Goal: Information Seeking & Learning: Find specific fact

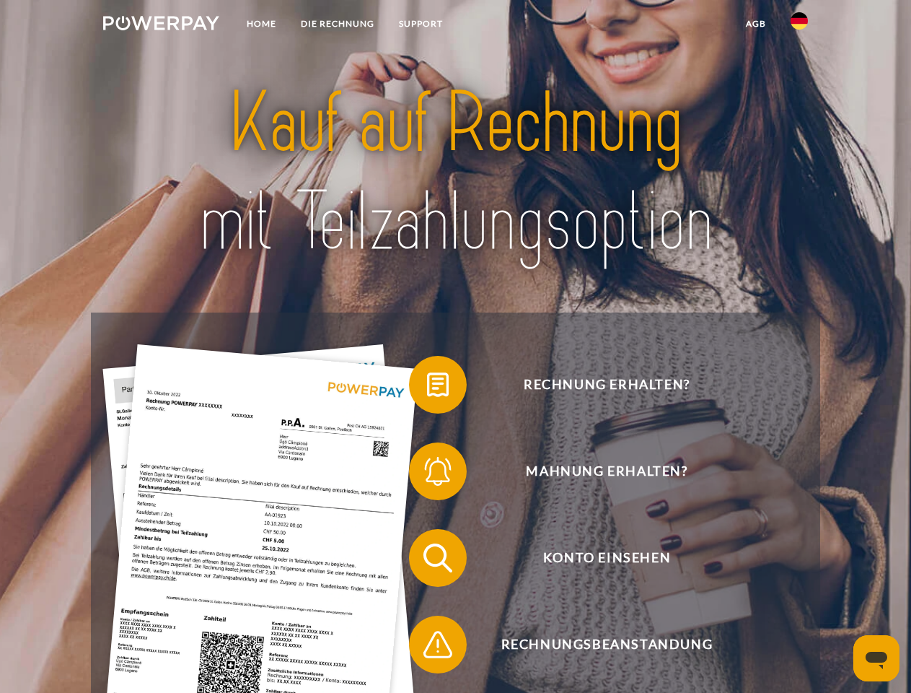
click at [161, 25] on img at bounding box center [161, 23] width 116 height 14
click at [799, 25] on img at bounding box center [799, 20] width 17 height 17
click at [755, 24] on link "agb" at bounding box center [756, 24] width 45 height 26
click at [427, 387] on span at bounding box center [416, 384] width 72 height 72
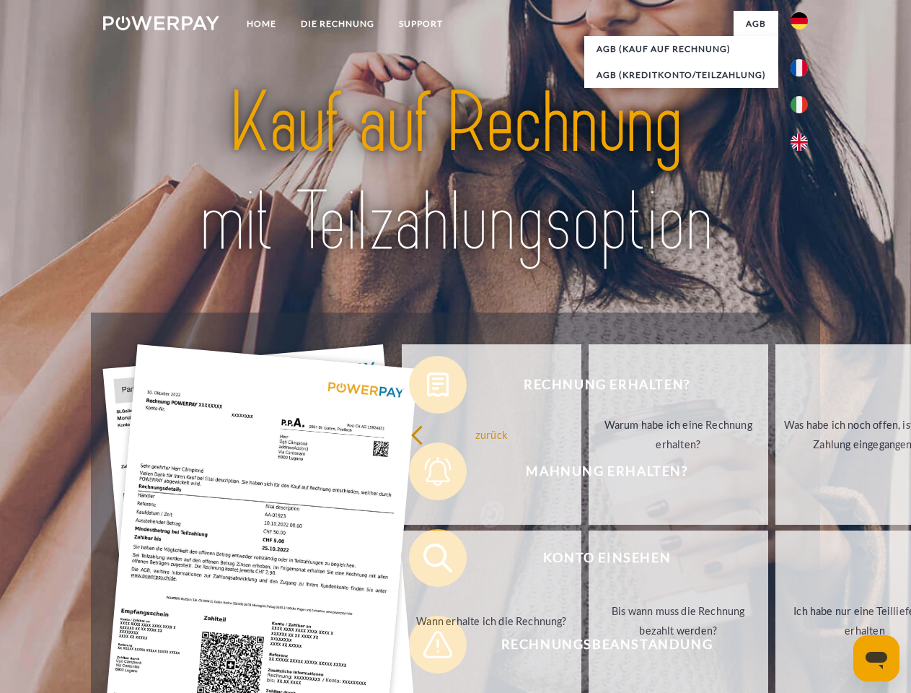
click at [427, 474] on div "Rechnung erhalten? Mahnung erhalten? Konto einsehen" at bounding box center [455, 600] width 729 height 577
click at [589, 561] on link "Bis wann muss die Rechnung bezahlt werden?" at bounding box center [679, 620] width 180 height 180
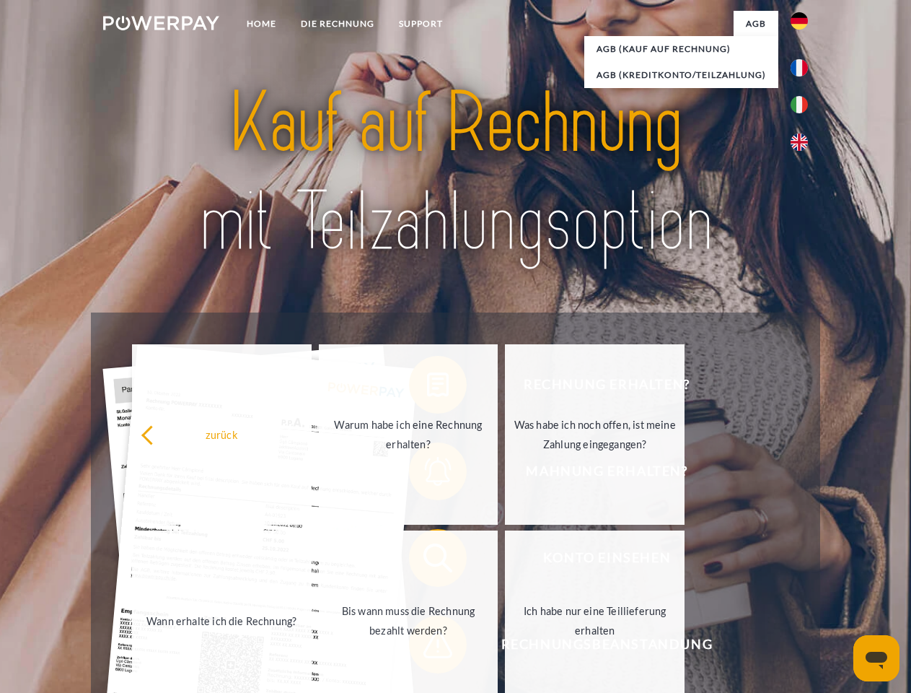
click at [427, 647] on span at bounding box center [416, 644] width 72 height 72
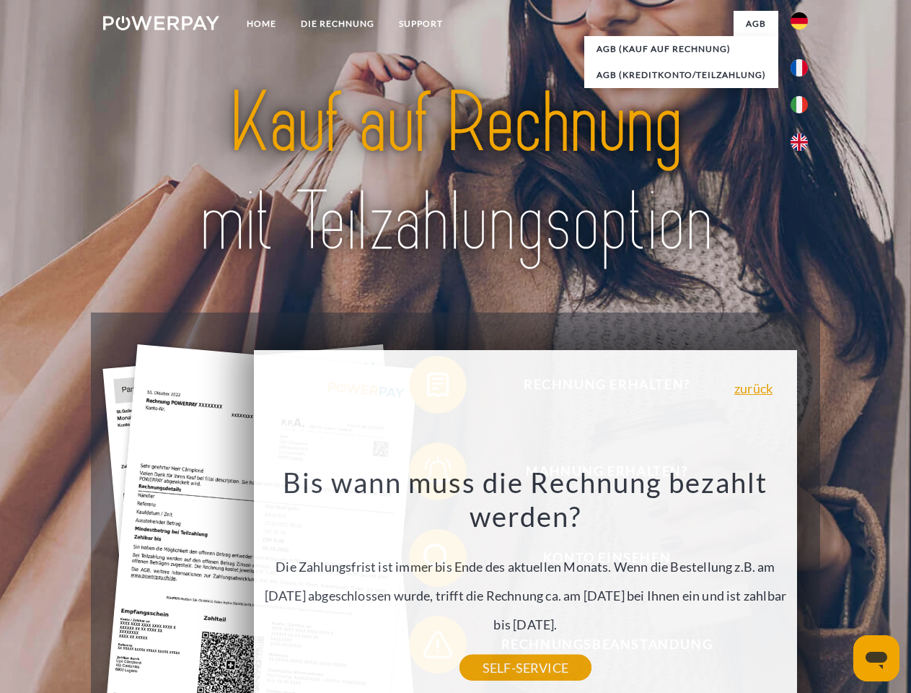
click at [877, 658] on icon "Messaging-Fenster öffnen" at bounding box center [877, 659] width 22 height 17
